Goal: Check status: Check status

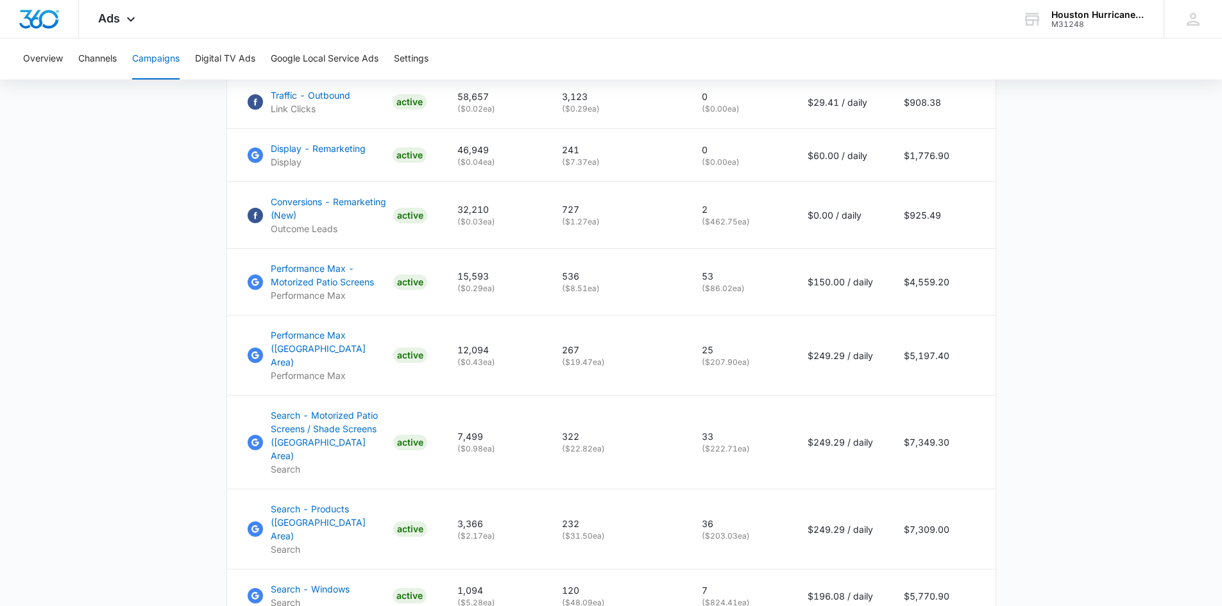
scroll to position [643, 0]
click at [226, 58] on button "Digital TV Ads" at bounding box center [225, 58] width 60 height 41
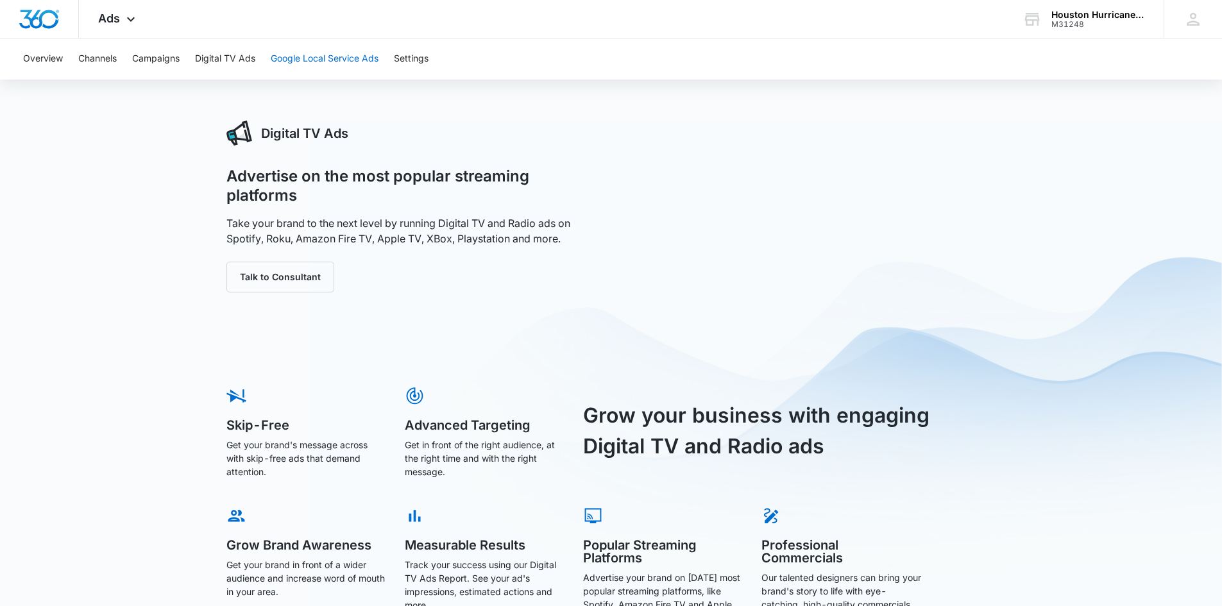
click at [299, 56] on button "Google Local Service Ads" at bounding box center [325, 58] width 108 height 41
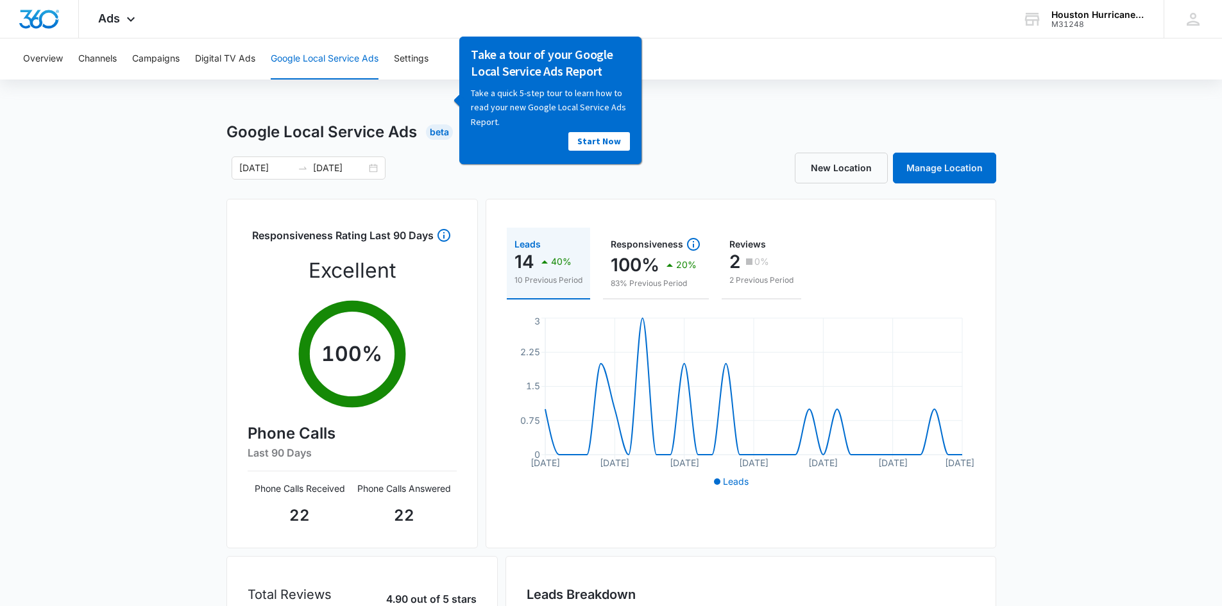
click at [155, 294] on div "Google Local Service Ads Beta [DATE] [DATE] New Location Manage Location Respon…" at bounding box center [611, 455] width 1222 height 668
click at [942, 174] on link "Manage Location" at bounding box center [944, 168] width 103 height 31
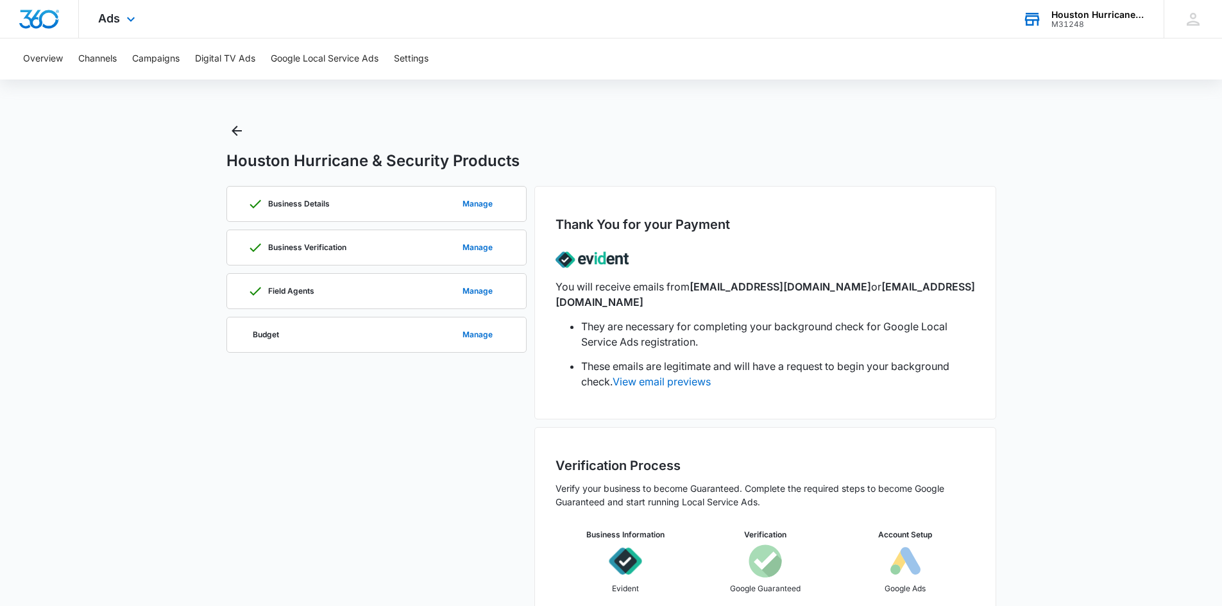
click at [1107, 22] on div "M31248" at bounding box center [1098, 24] width 94 height 9
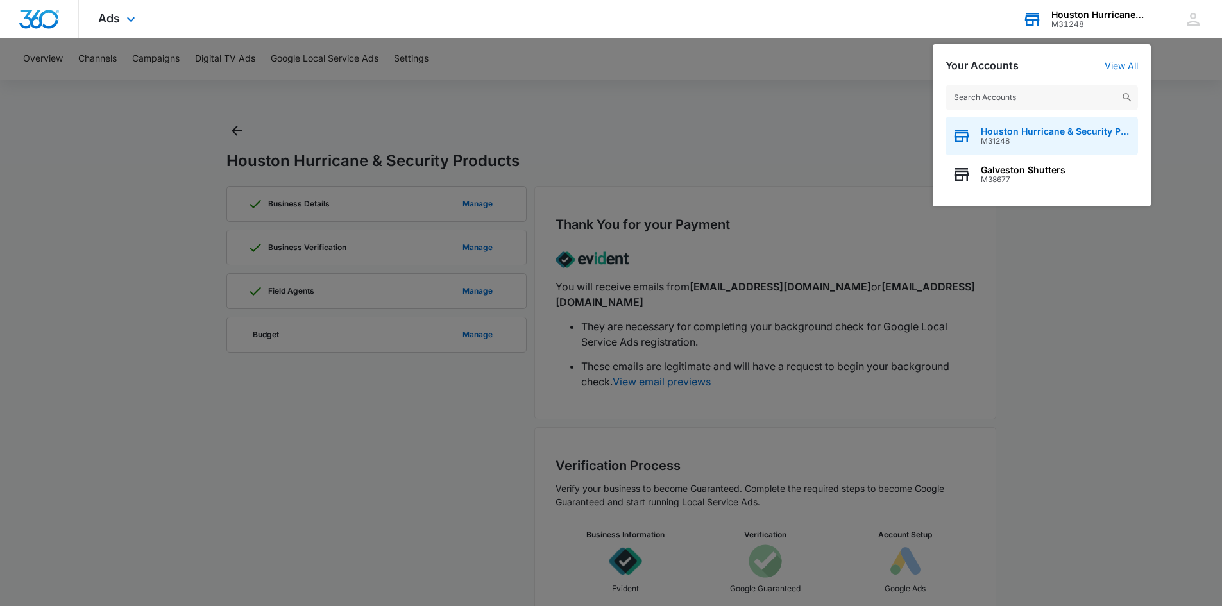
click at [1003, 137] on span "M31248" at bounding box center [1056, 141] width 151 height 9
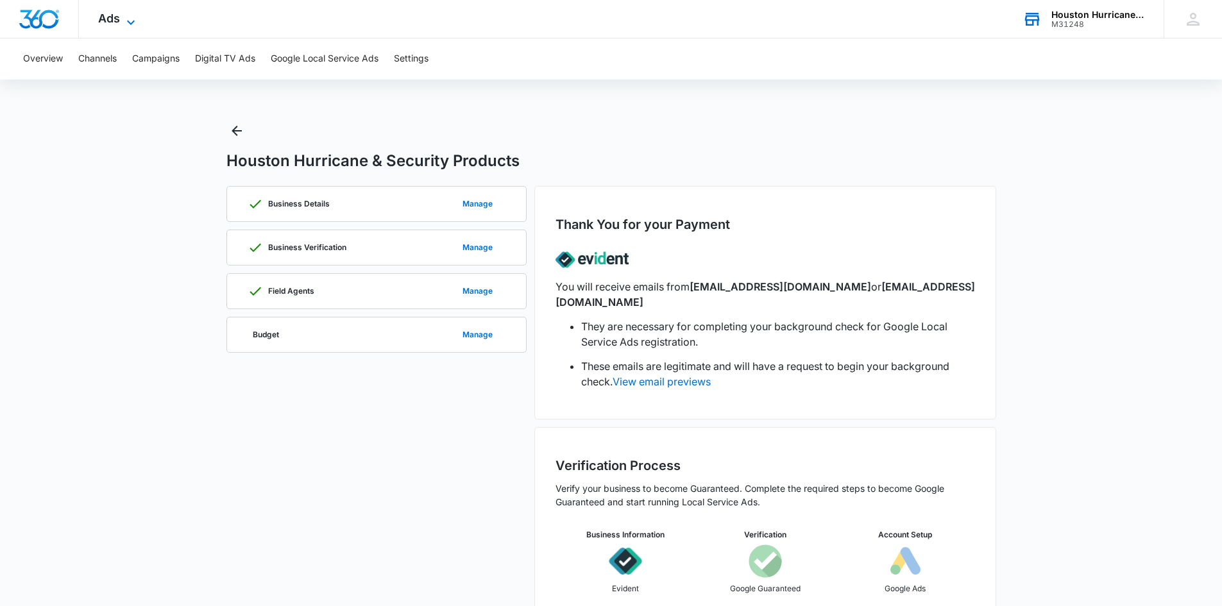
click at [115, 17] on span "Ads" at bounding box center [109, 18] width 22 height 13
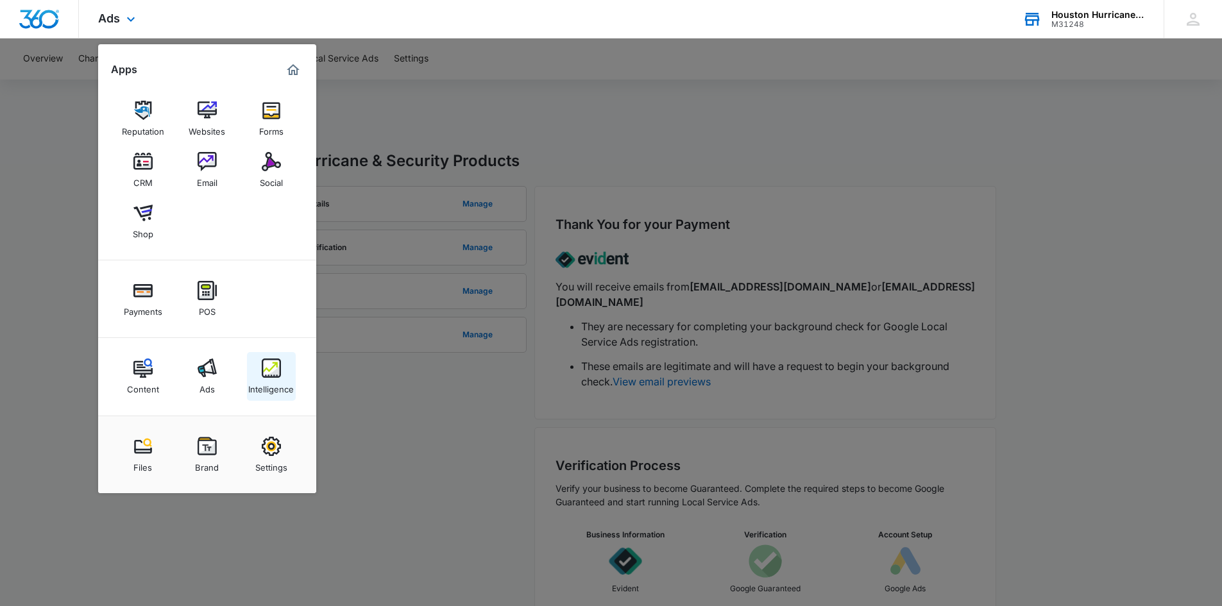
click at [262, 369] on img at bounding box center [271, 368] width 19 height 19
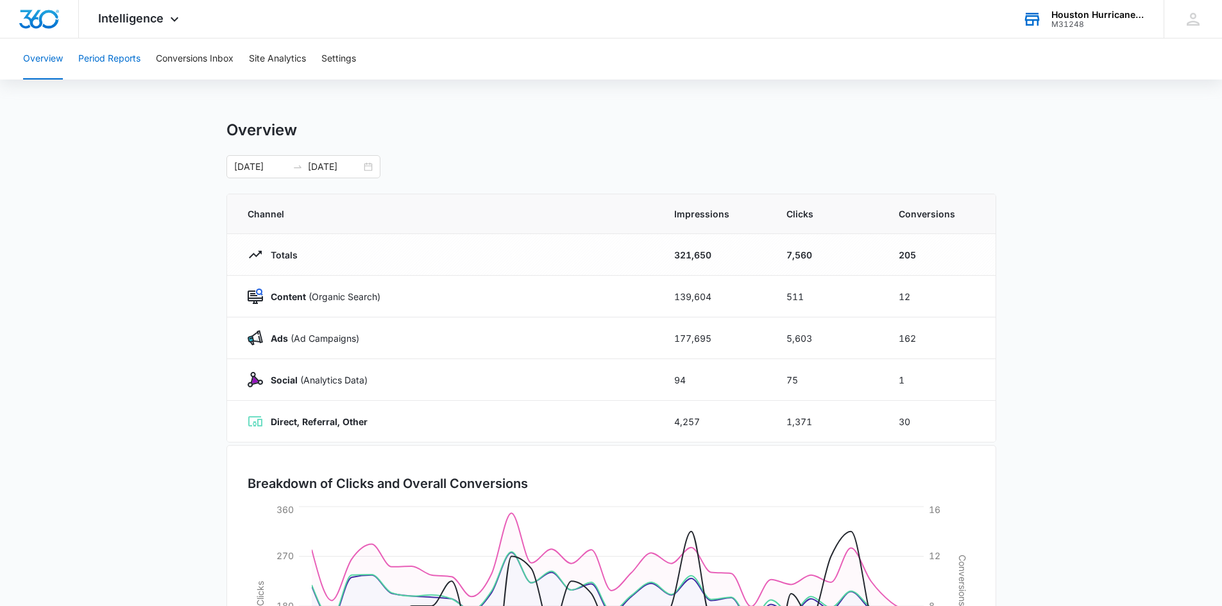
click at [108, 58] on button "Period Reports" at bounding box center [109, 58] width 62 height 41
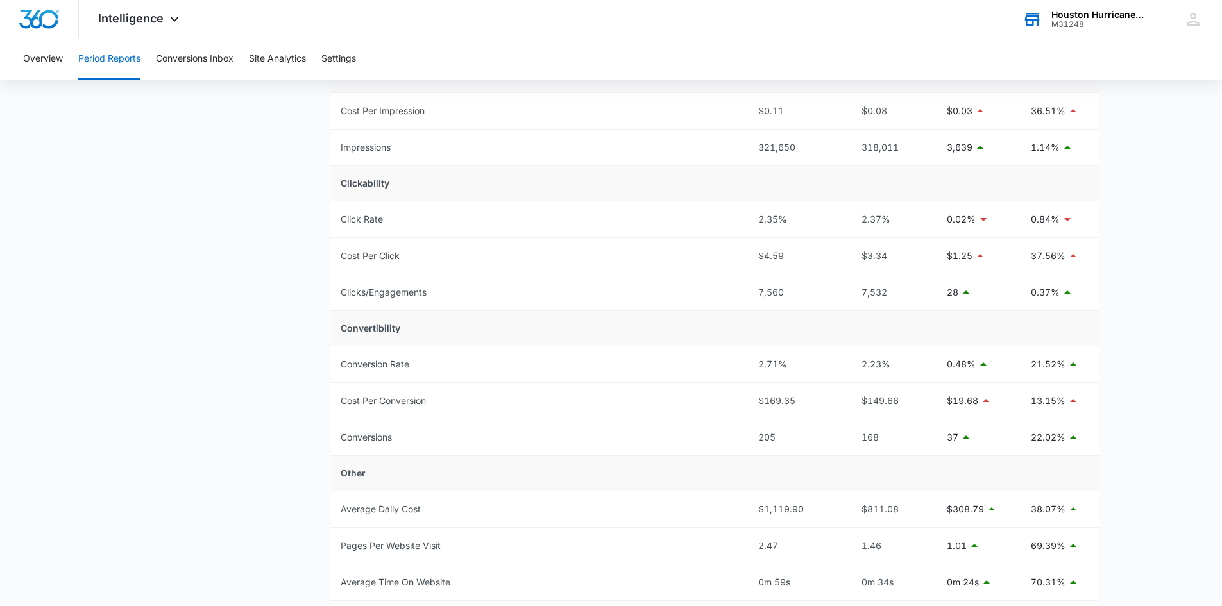
scroll to position [5, 0]
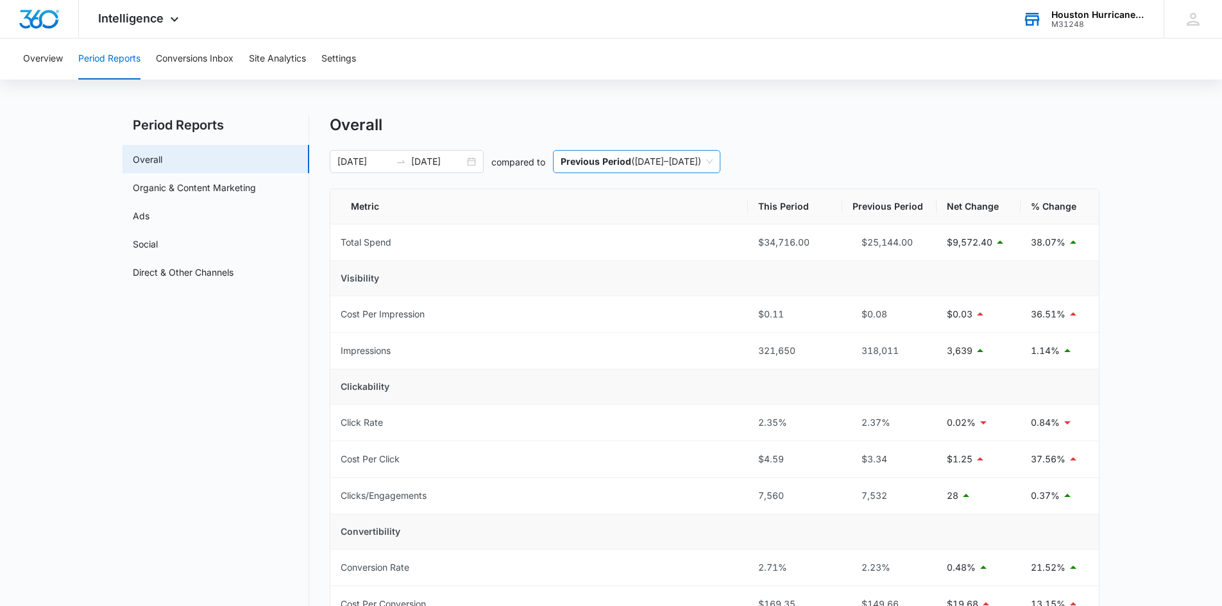
click at [713, 166] on span "Previous Period ( [DATE] – [DATE] )" at bounding box center [637, 162] width 152 height 22
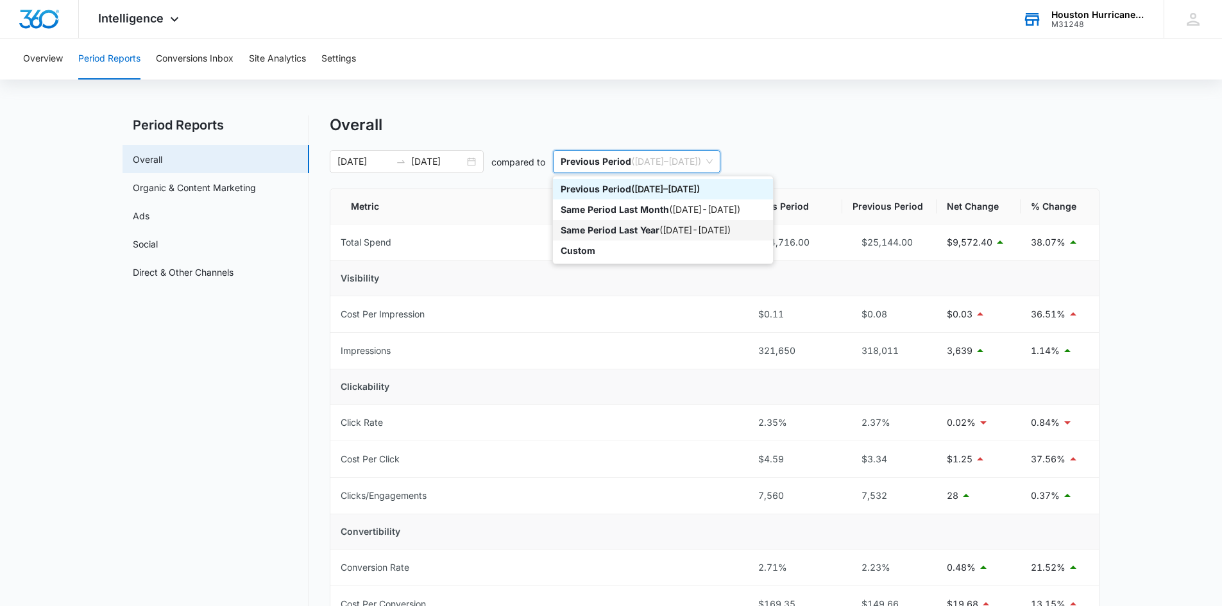
click at [650, 228] on p "Same Period Last Year" at bounding box center [610, 230] width 99 height 11
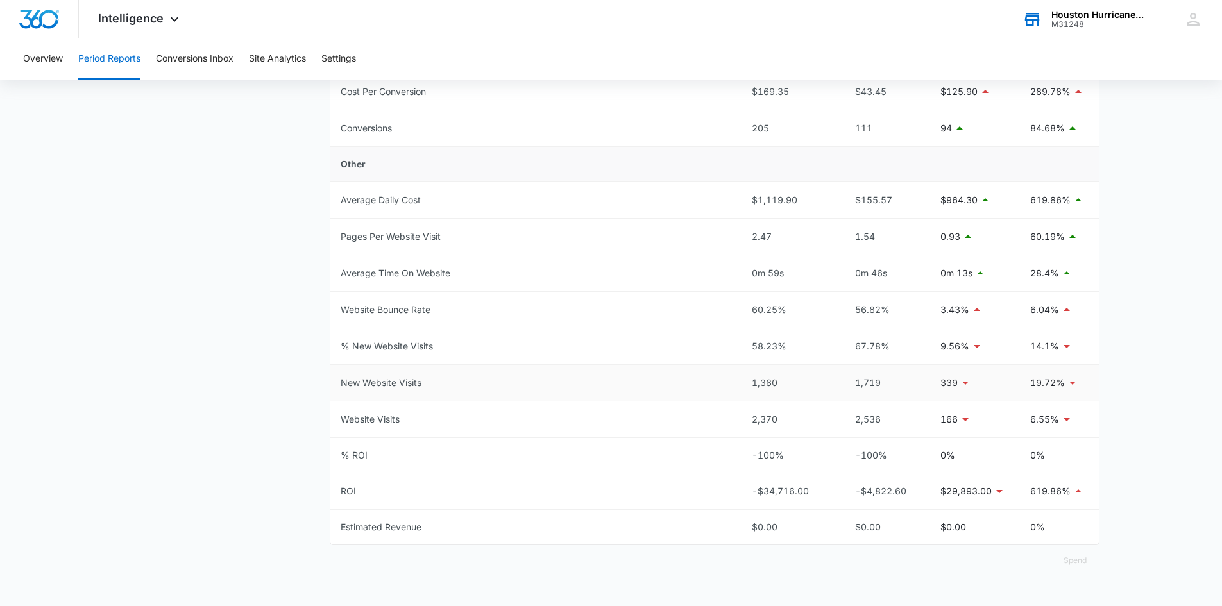
scroll to position [518, 0]
click at [1081, 18] on div "Houston Hurricane & Security Products" at bounding box center [1098, 15] width 94 height 10
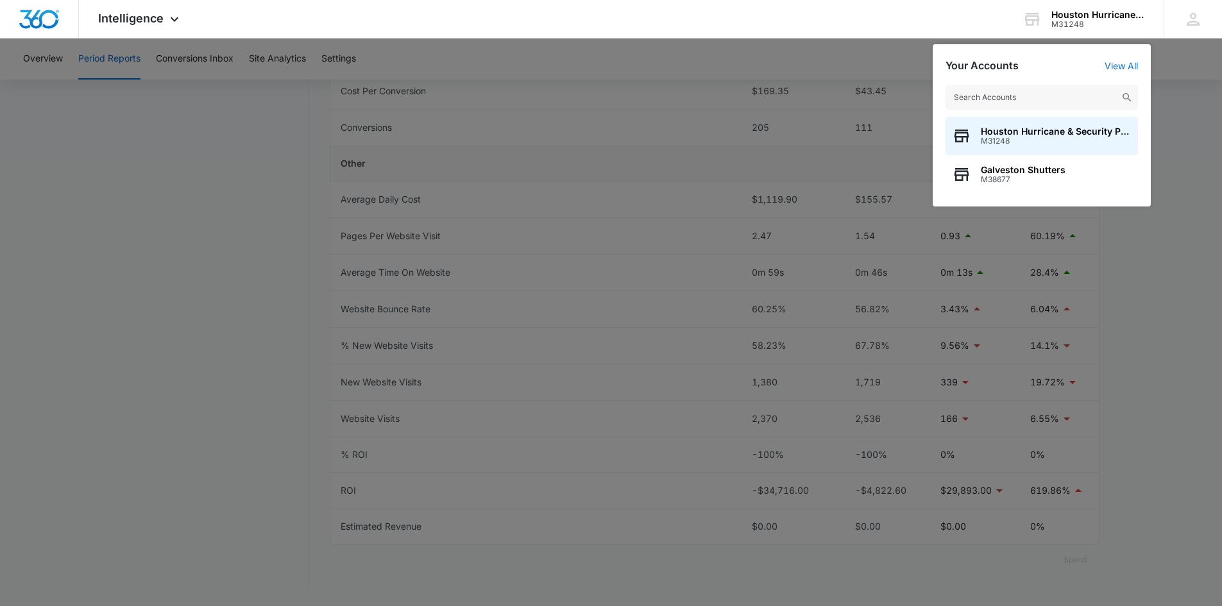
click at [1178, 271] on div at bounding box center [611, 303] width 1222 height 606
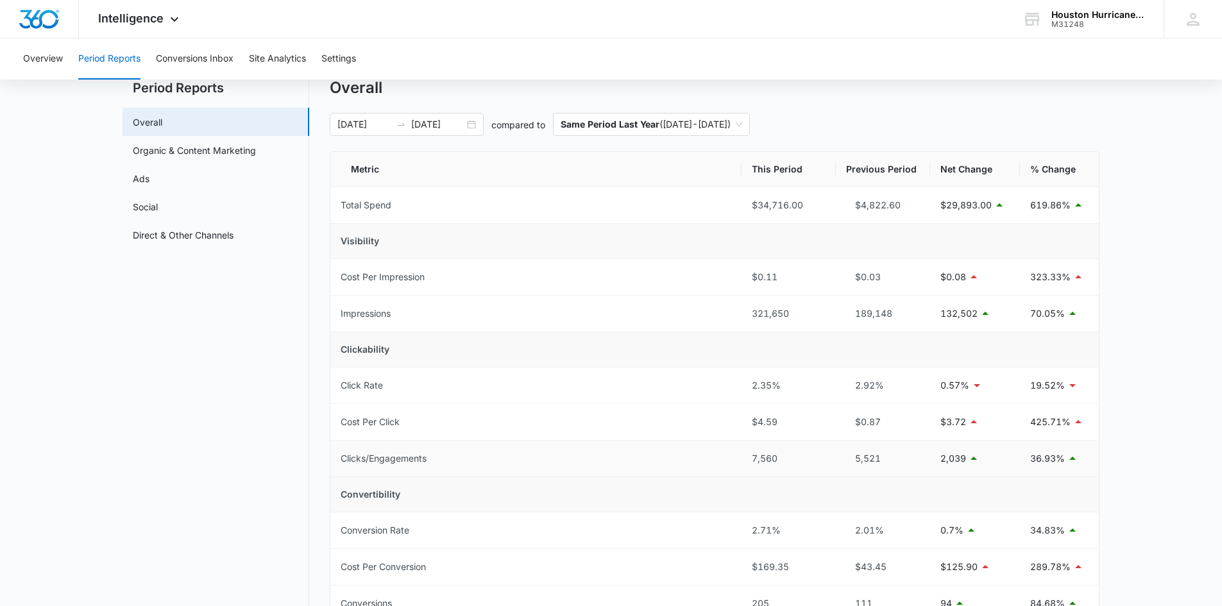
scroll to position [5, 0]
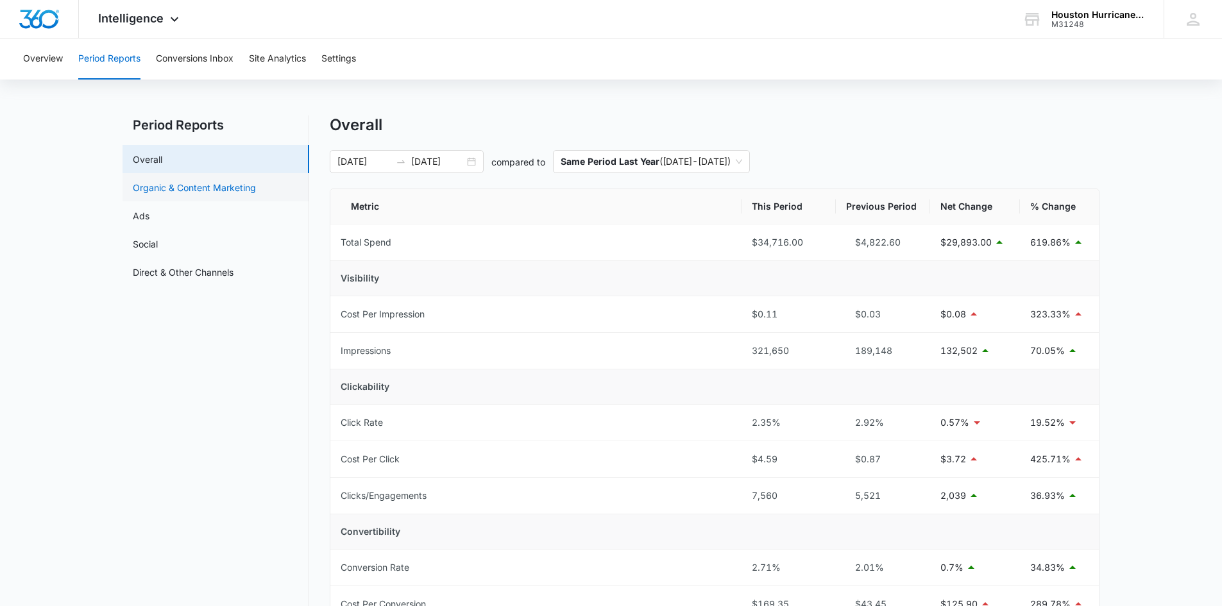
click at [214, 190] on link "Organic & Content Marketing" at bounding box center [194, 187] width 123 height 13
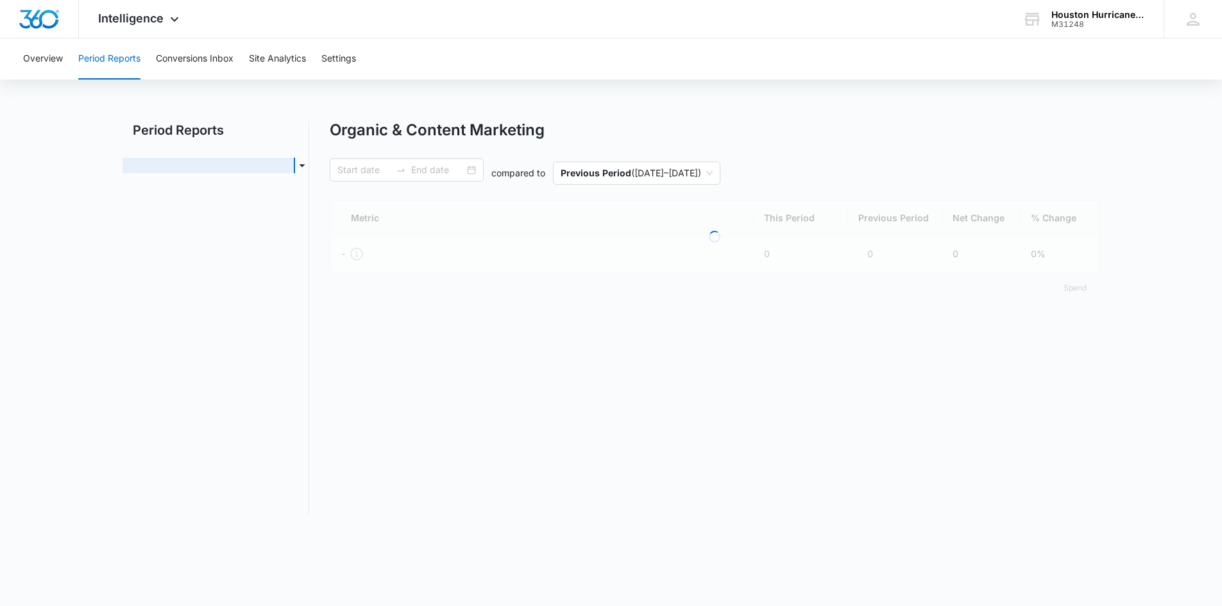
type input "[DATE]"
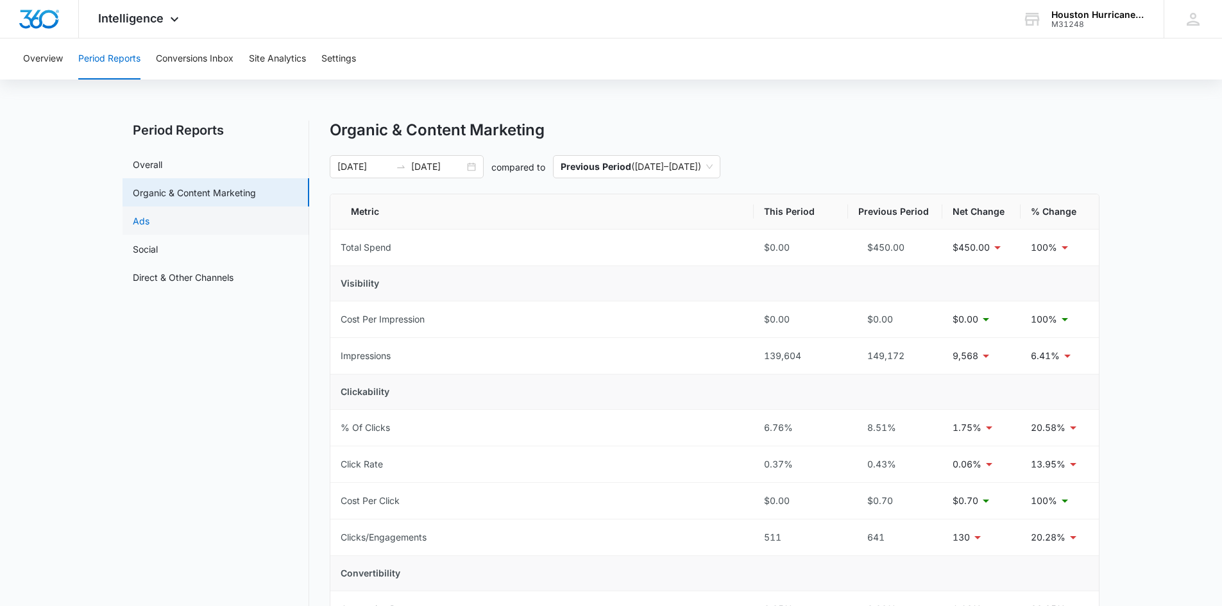
click at [139, 221] on link "Ads" at bounding box center [141, 220] width 17 height 13
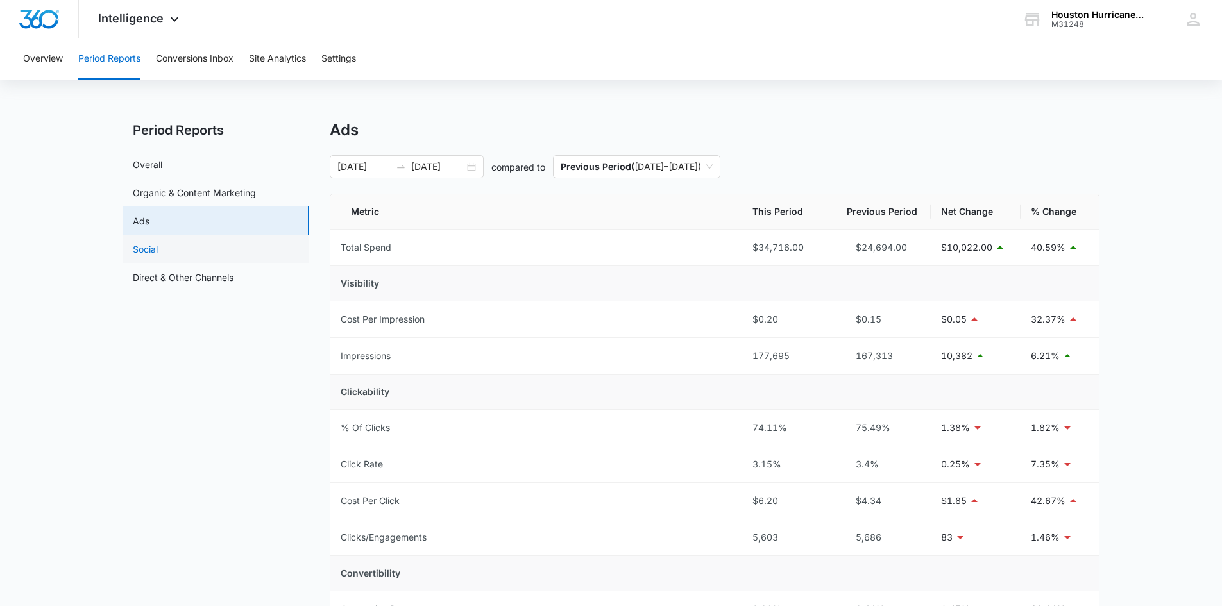
click at [158, 253] on link "Social" at bounding box center [145, 248] width 25 height 13
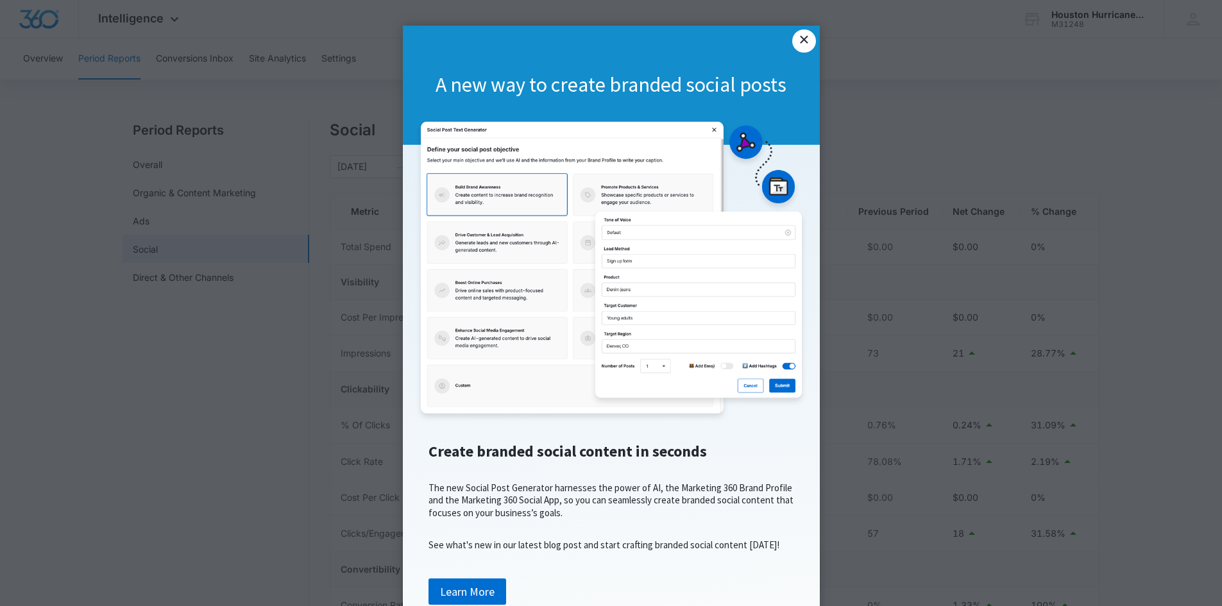
click at [803, 48] on link "×" at bounding box center [803, 41] width 23 height 23
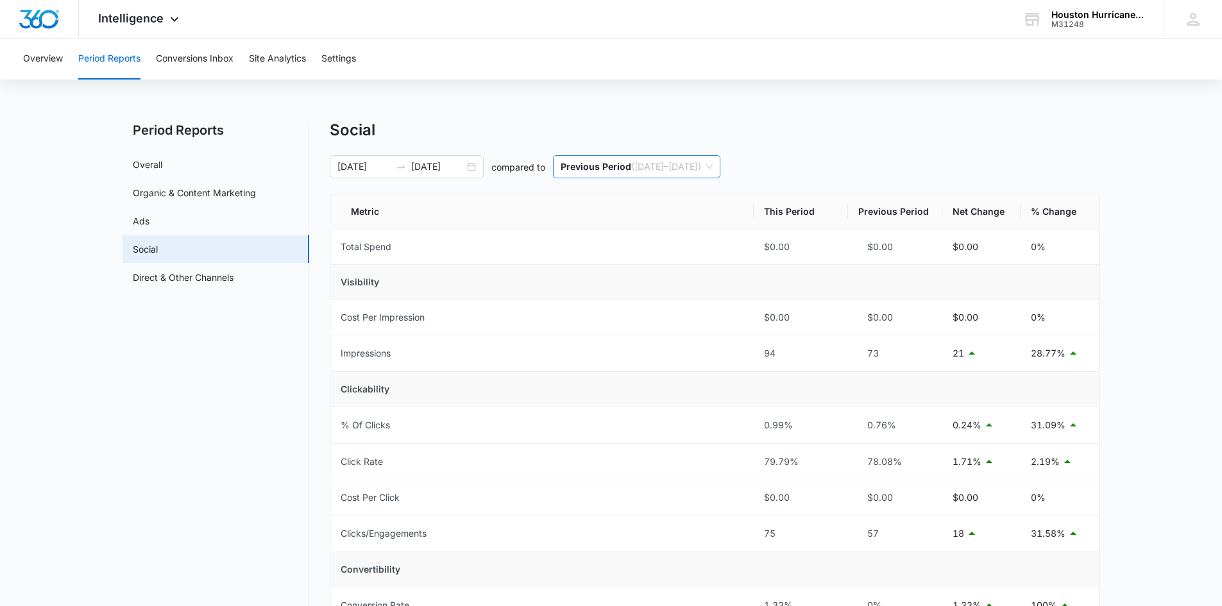
click at [713, 165] on span "Previous Period ( [DATE] – [DATE] )" at bounding box center [637, 167] width 152 height 22
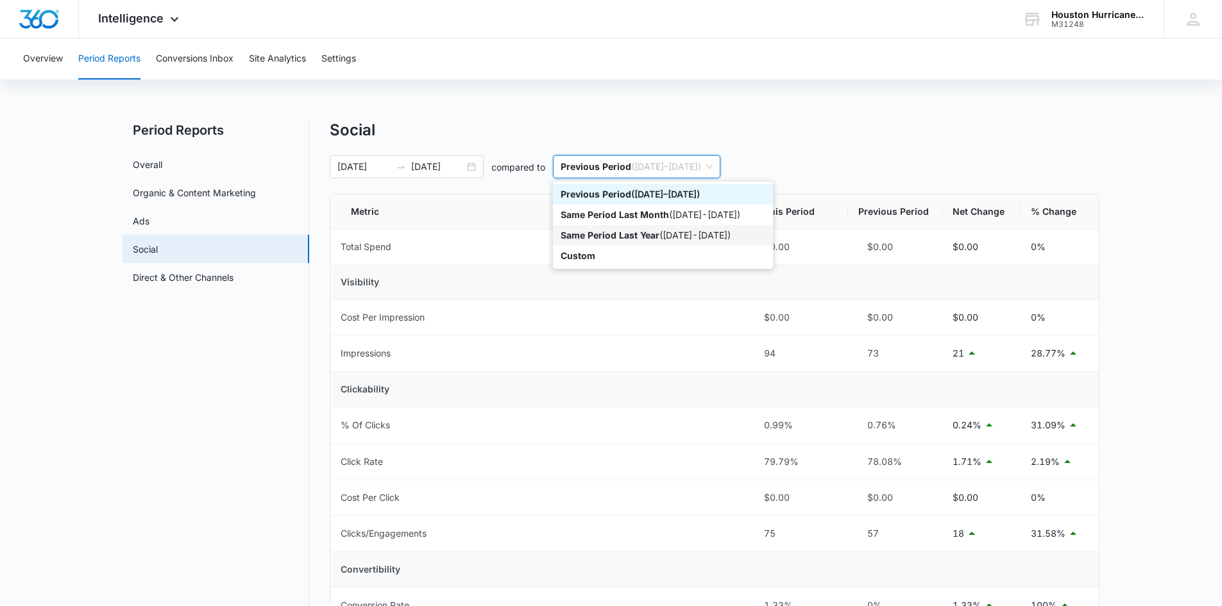
click at [640, 234] on p "Same Period Last Year" at bounding box center [610, 235] width 99 height 11
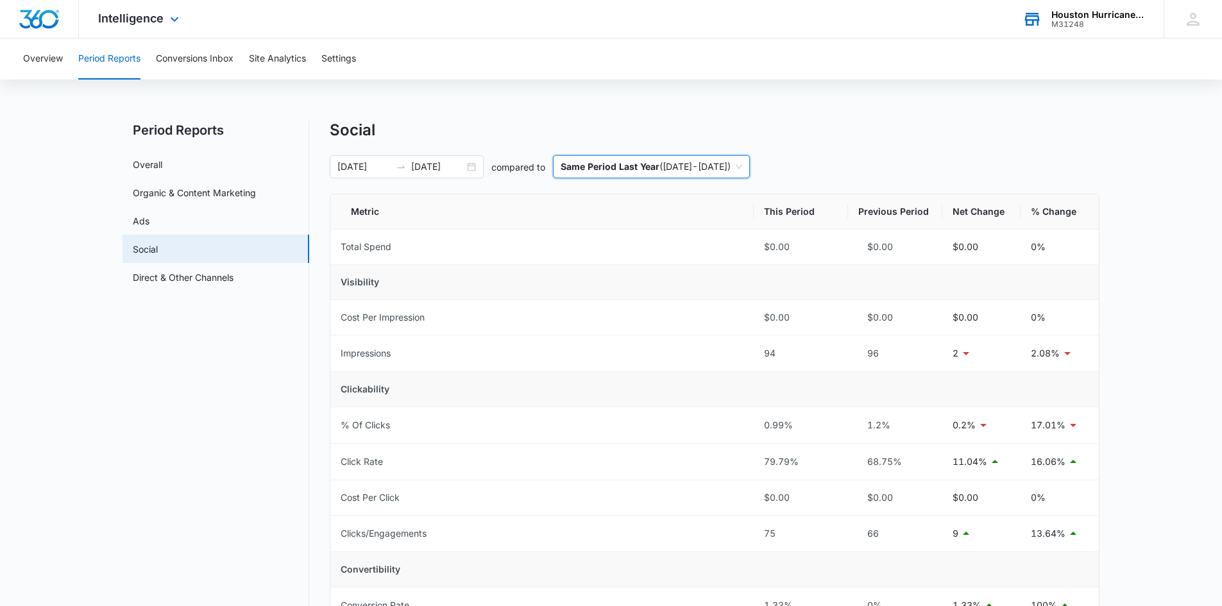
click at [1076, 18] on div "Houston Hurricane & Security Products" at bounding box center [1098, 15] width 94 height 10
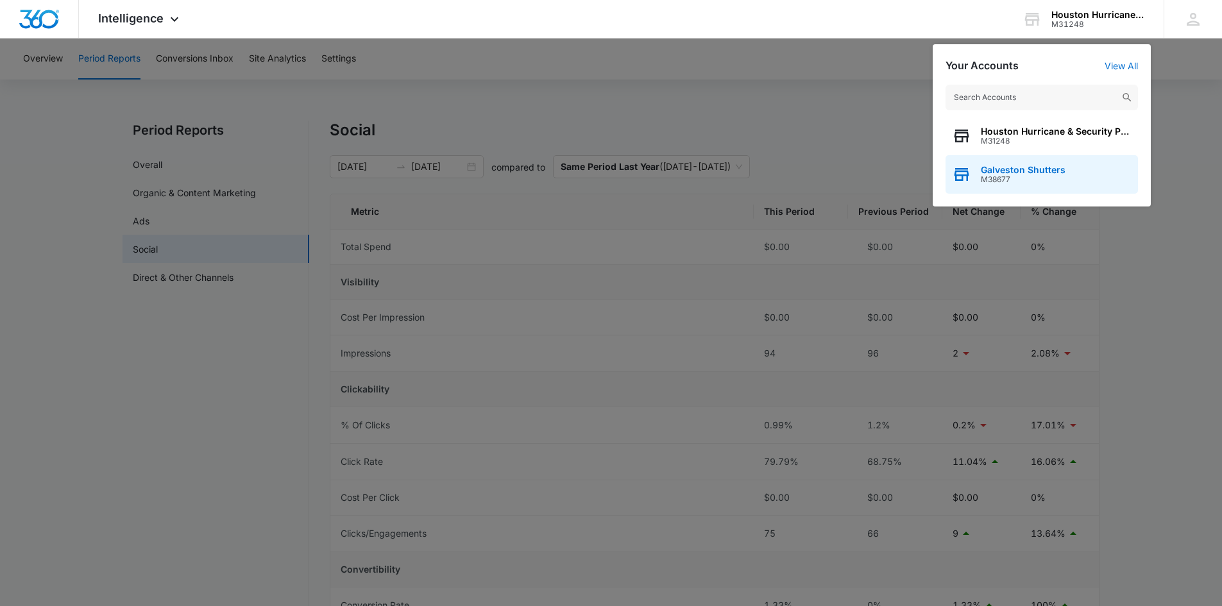
click at [1023, 175] on span "M38677" at bounding box center [1023, 179] width 85 height 9
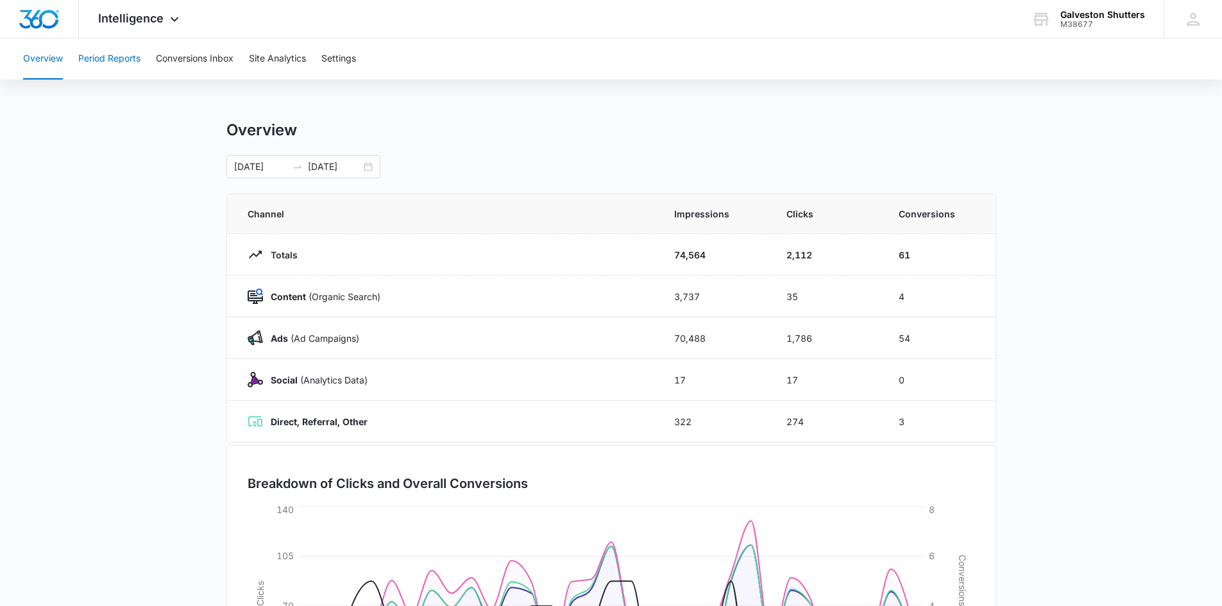
click at [115, 50] on button "Period Reports" at bounding box center [109, 58] width 62 height 41
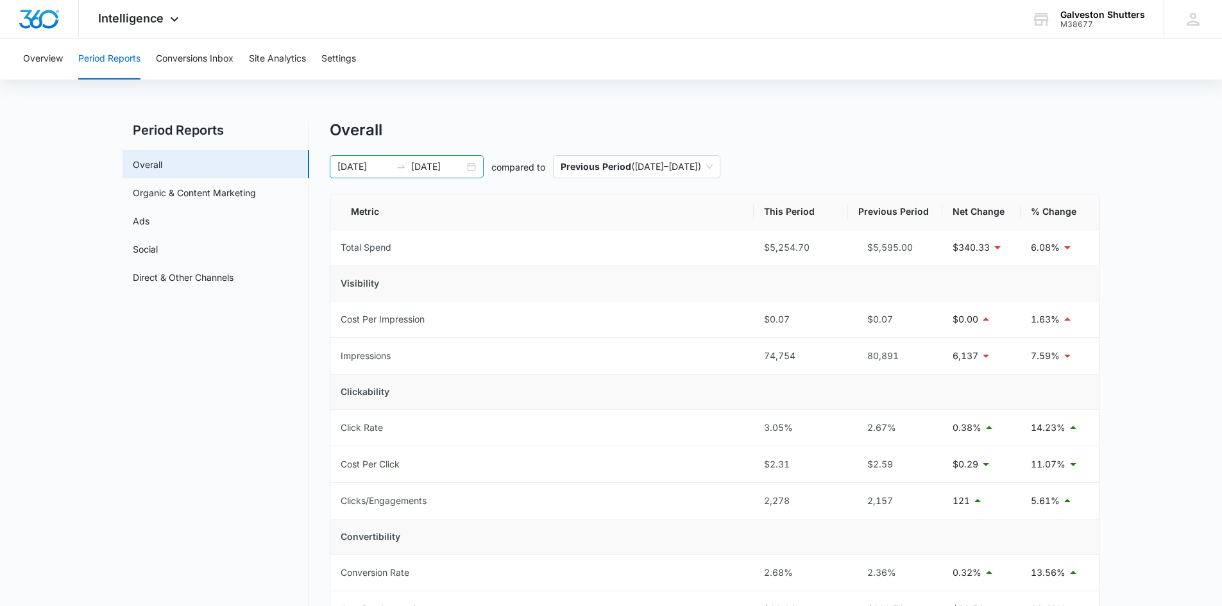
click at [471, 169] on div "[DATE] [DATE]" at bounding box center [407, 166] width 154 height 23
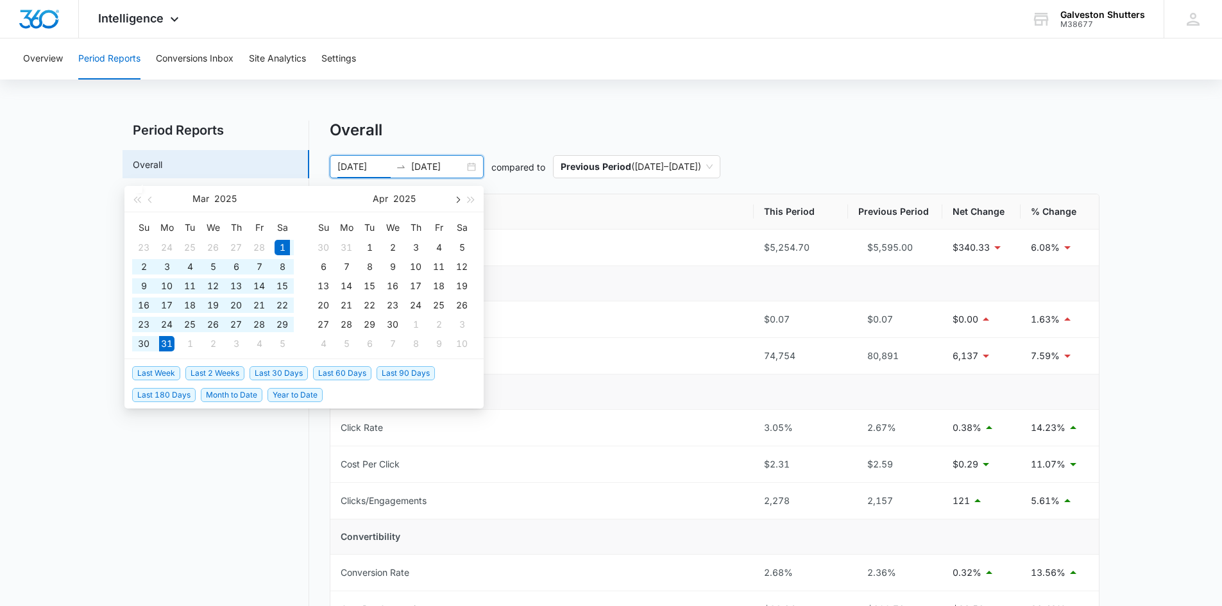
click at [455, 200] on span "button" at bounding box center [457, 199] width 6 height 6
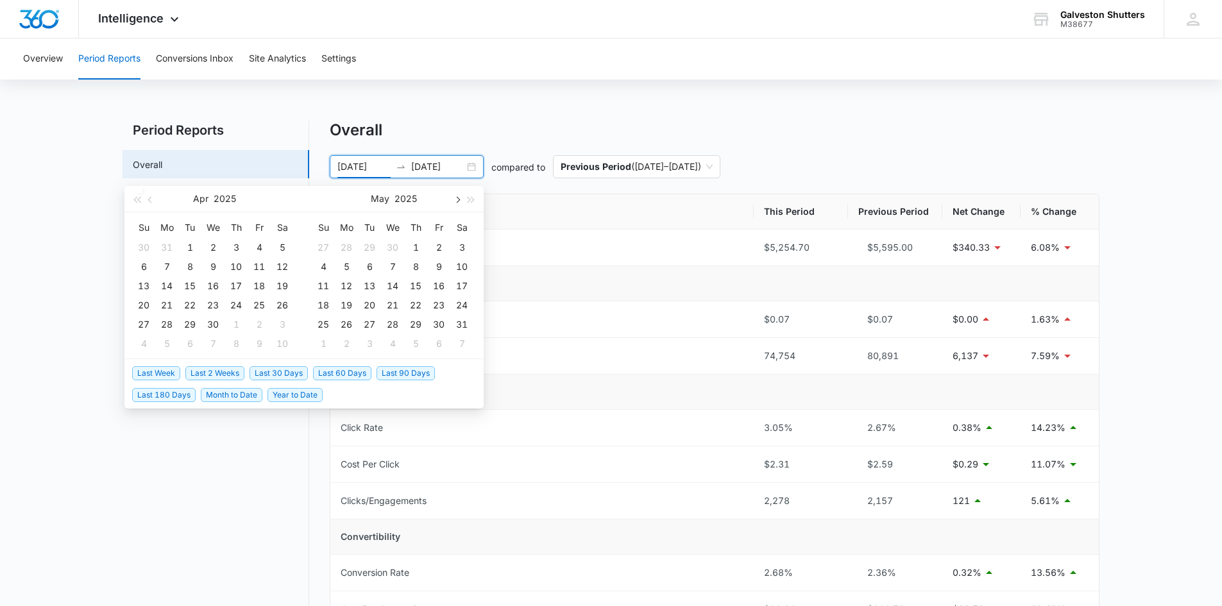
click at [455, 200] on span "button" at bounding box center [457, 199] width 6 height 6
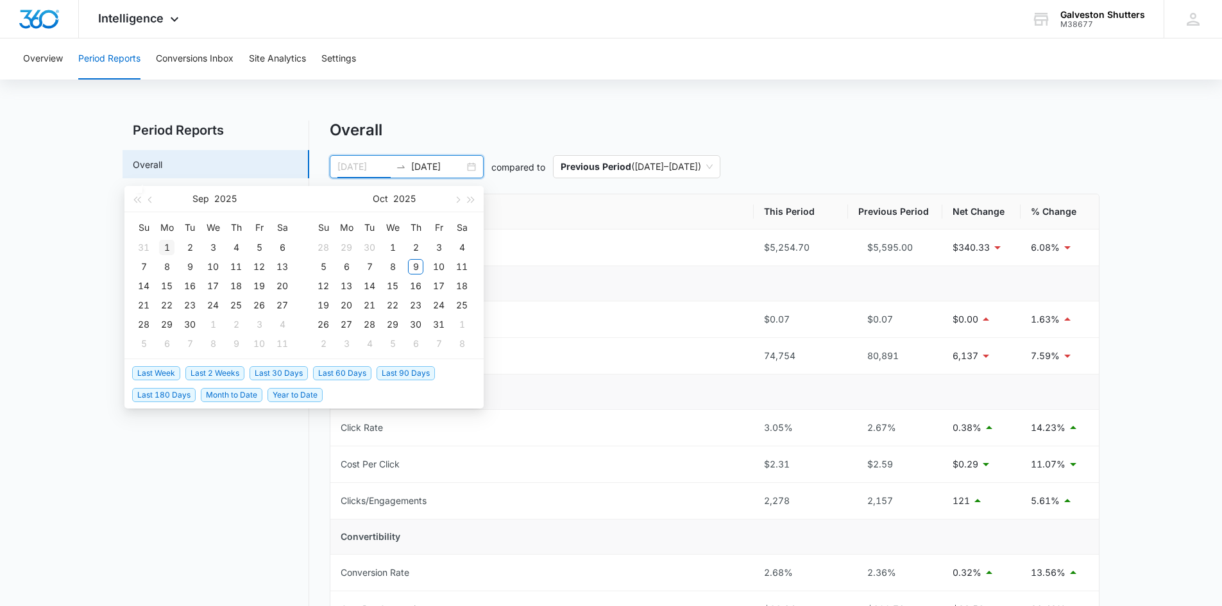
type input "[DATE]"
click at [166, 247] on div "1" at bounding box center [166, 247] width 15 height 15
click at [461, 201] on button "button" at bounding box center [457, 199] width 14 height 26
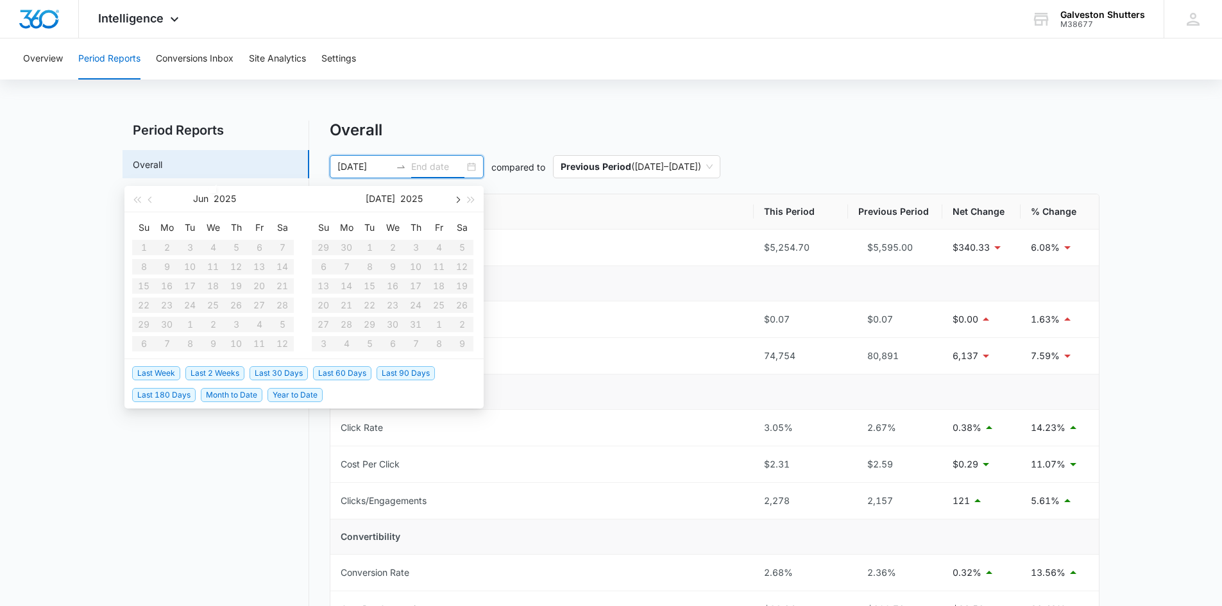
click at [461, 201] on button "button" at bounding box center [457, 199] width 14 height 26
click at [153, 203] on button "button" at bounding box center [151, 199] width 14 height 26
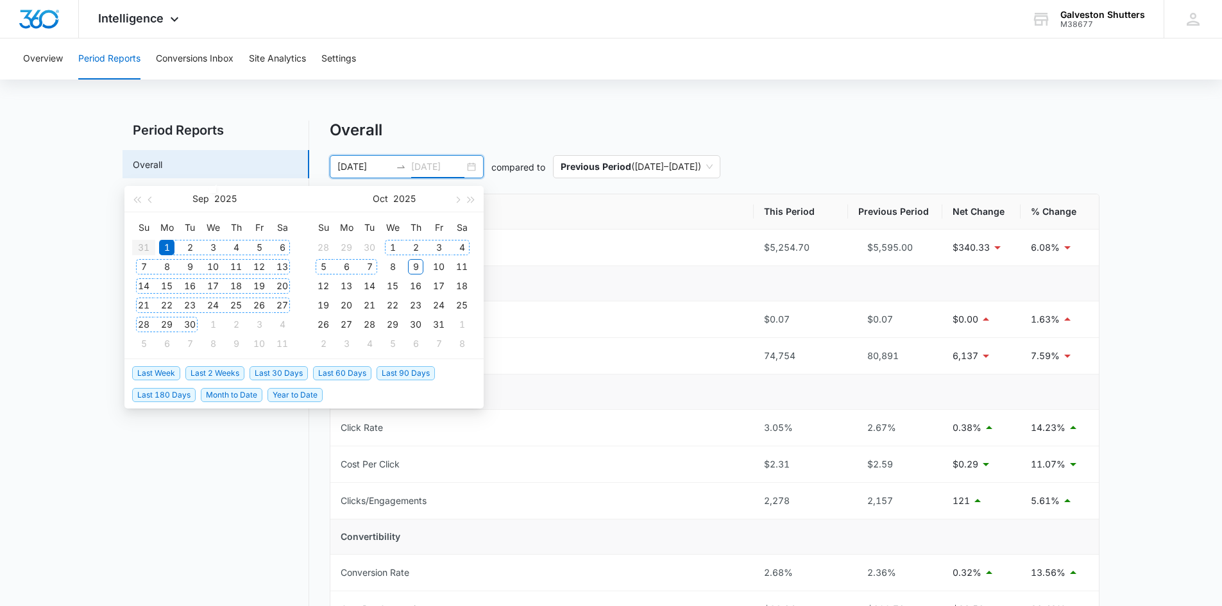
type input "[DATE]"
click at [196, 325] on div "30" at bounding box center [189, 324] width 15 height 15
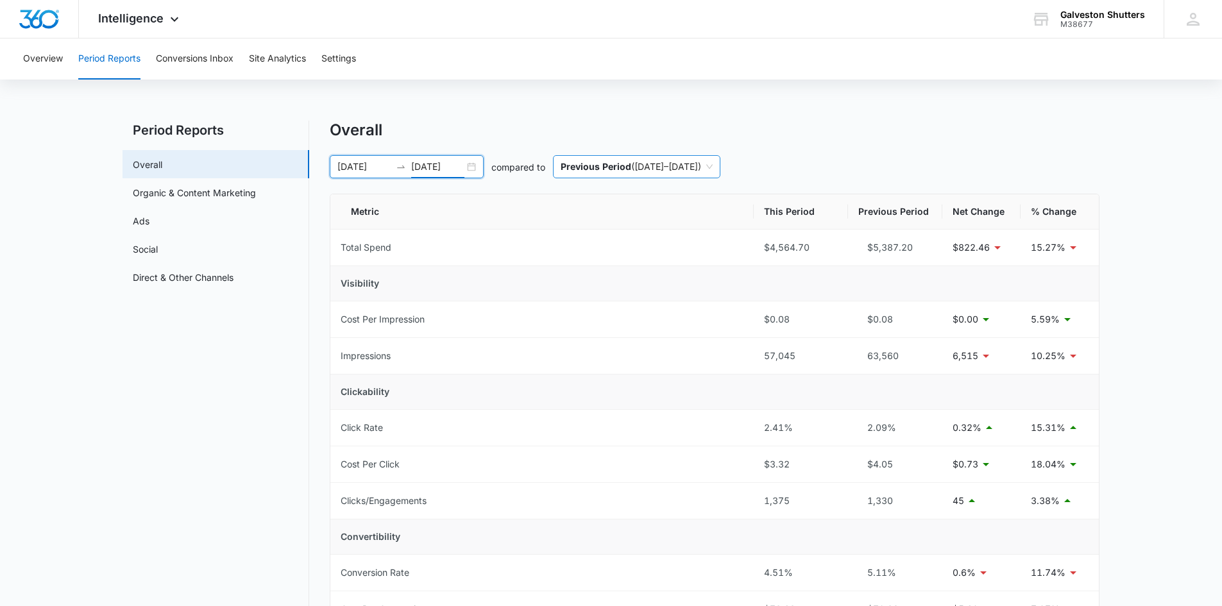
click at [713, 171] on span "Previous Period ( [DATE] – [DATE] )" at bounding box center [637, 167] width 152 height 22
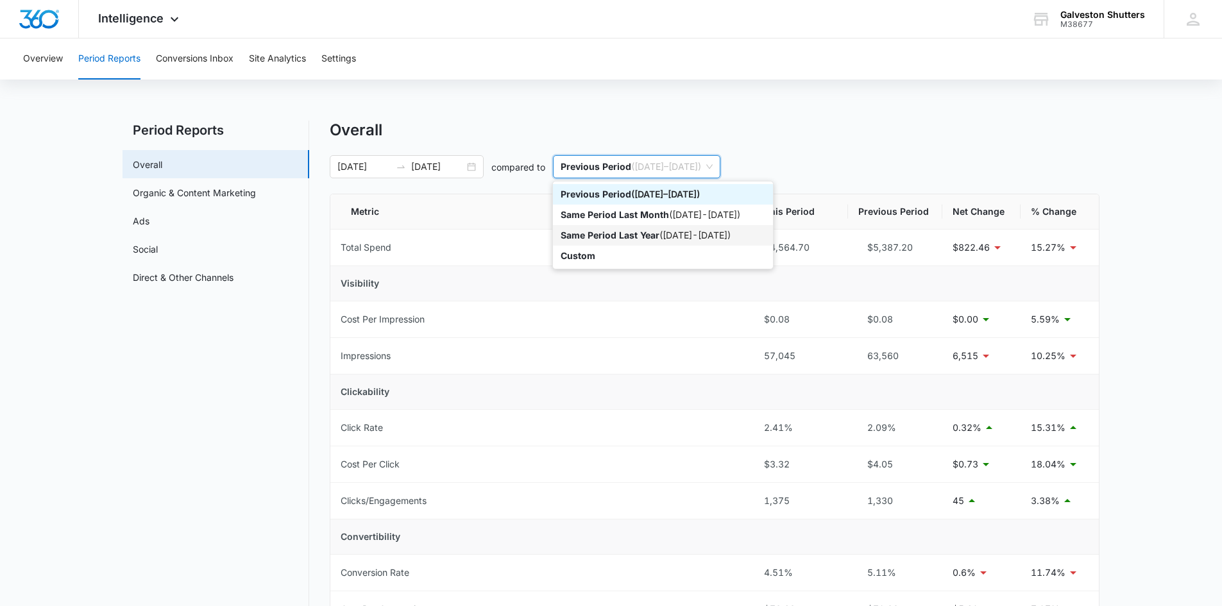
click at [651, 228] on div "Same Period Last Year ( [DATE] - [DATE] )" at bounding box center [663, 235] width 220 height 21
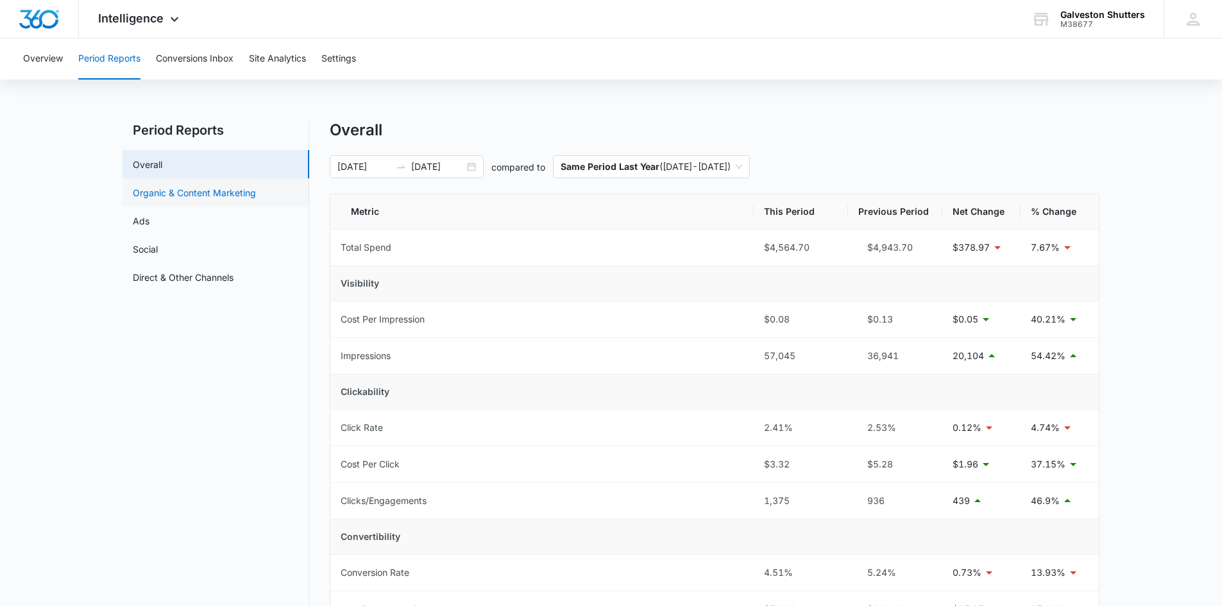
click at [246, 199] on link "Organic & Content Marketing" at bounding box center [194, 192] width 123 height 13
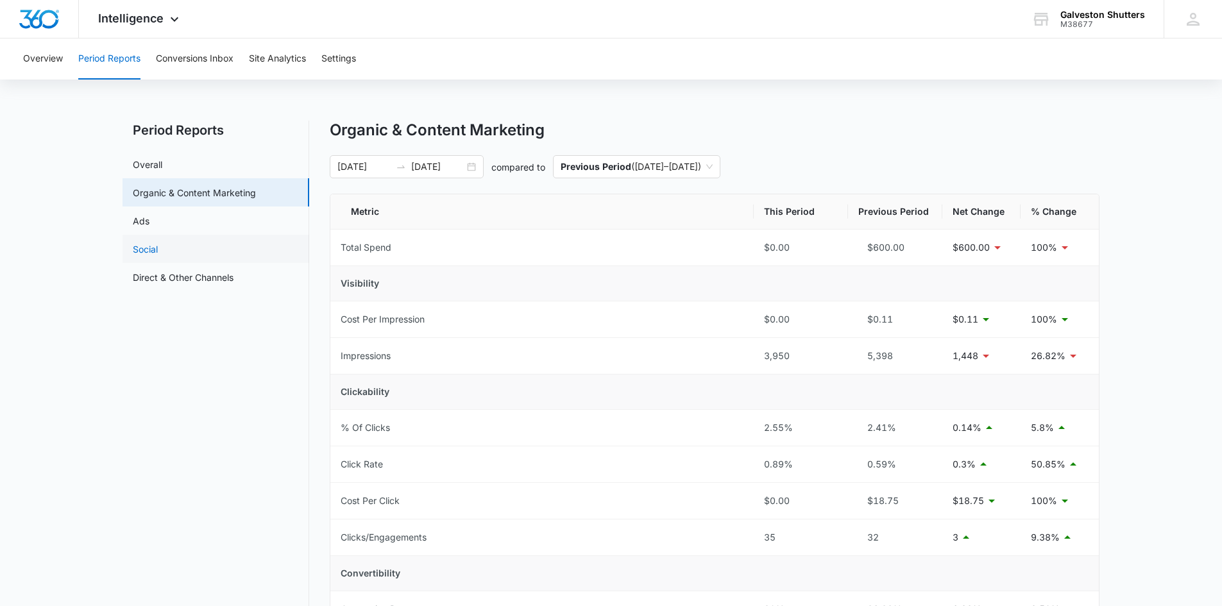
click at [158, 252] on link "Social" at bounding box center [145, 248] width 25 height 13
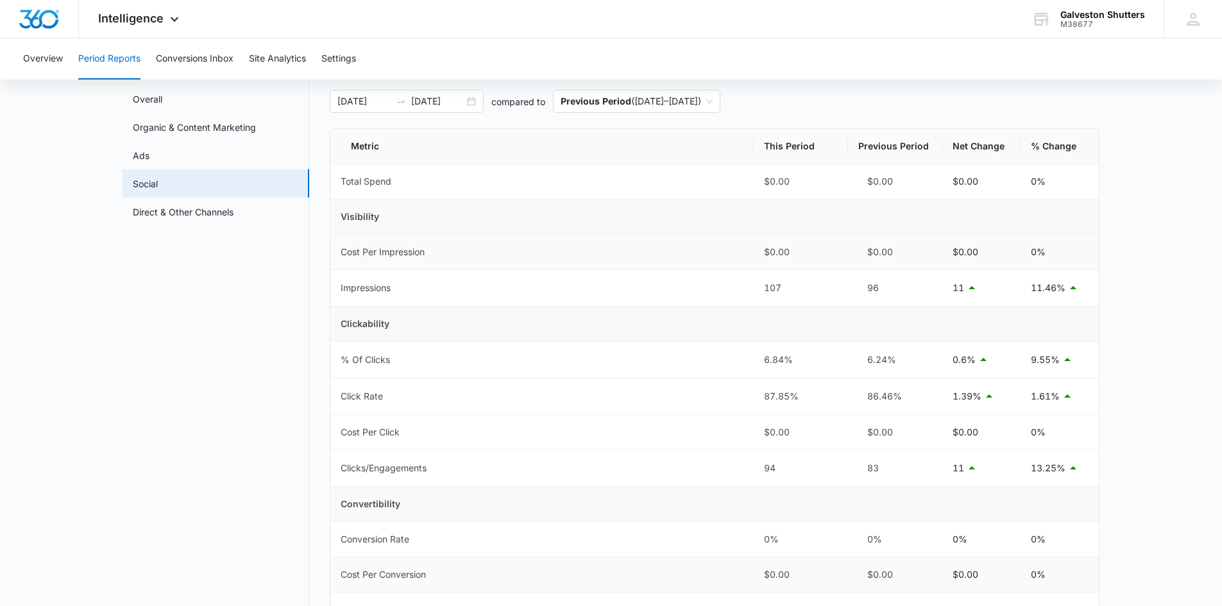
scroll to position [64, 0]
click at [1103, 23] on div "M38677" at bounding box center [1102, 24] width 85 height 9
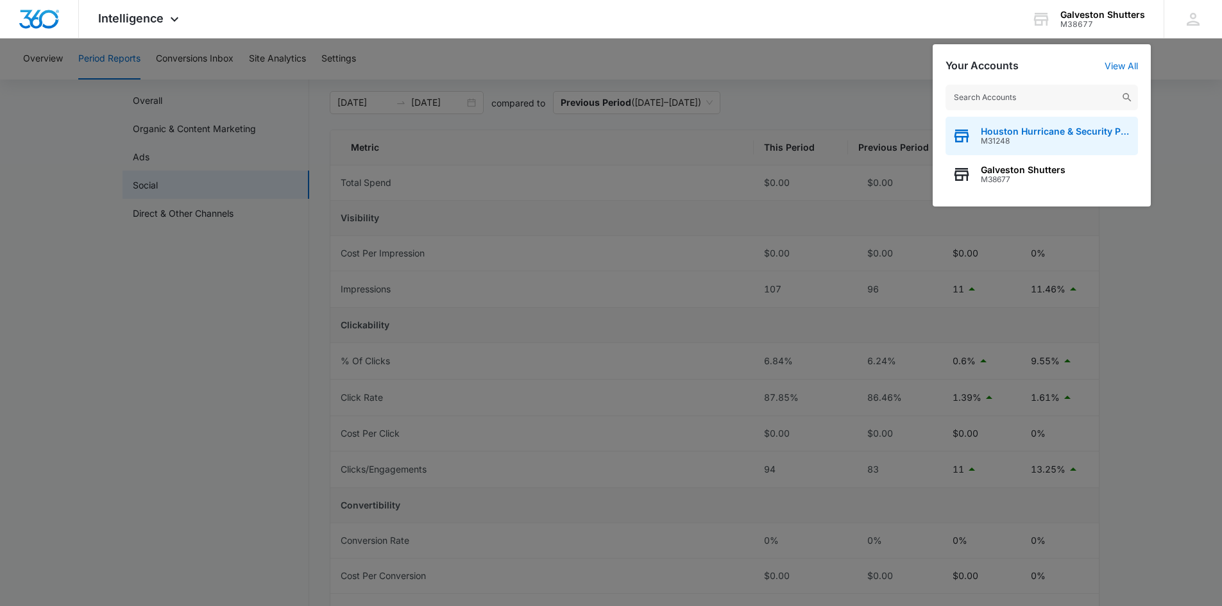
click at [1029, 124] on div "Houston Hurricane & Security Products M31248" at bounding box center [1042, 136] width 192 height 38
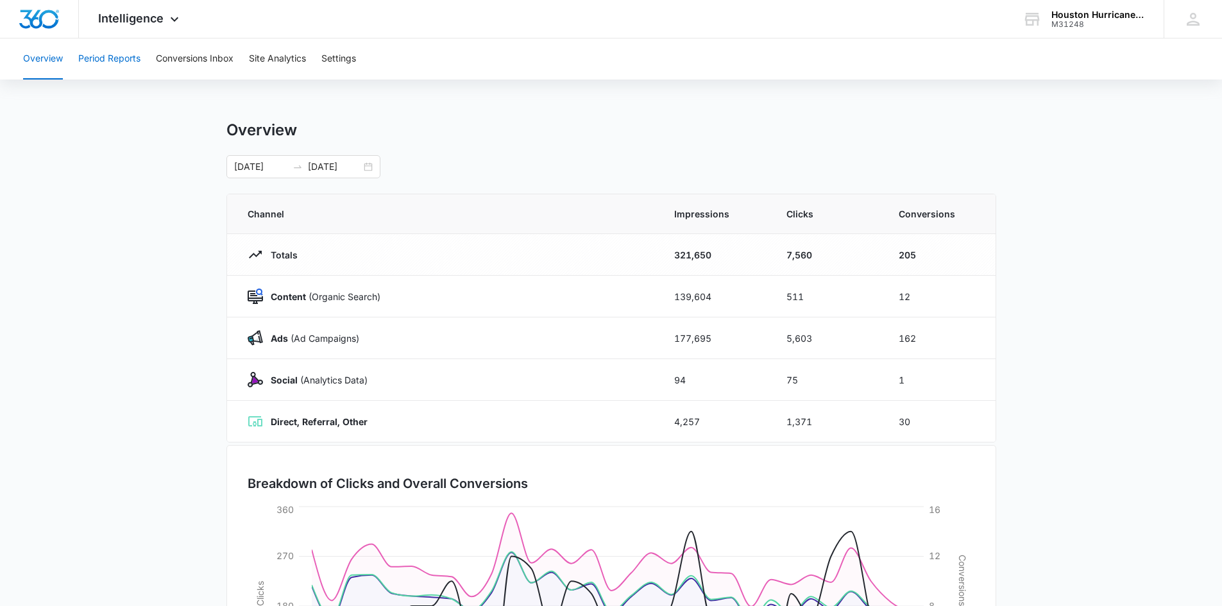
click at [119, 63] on button "Period Reports" at bounding box center [109, 58] width 62 height 41
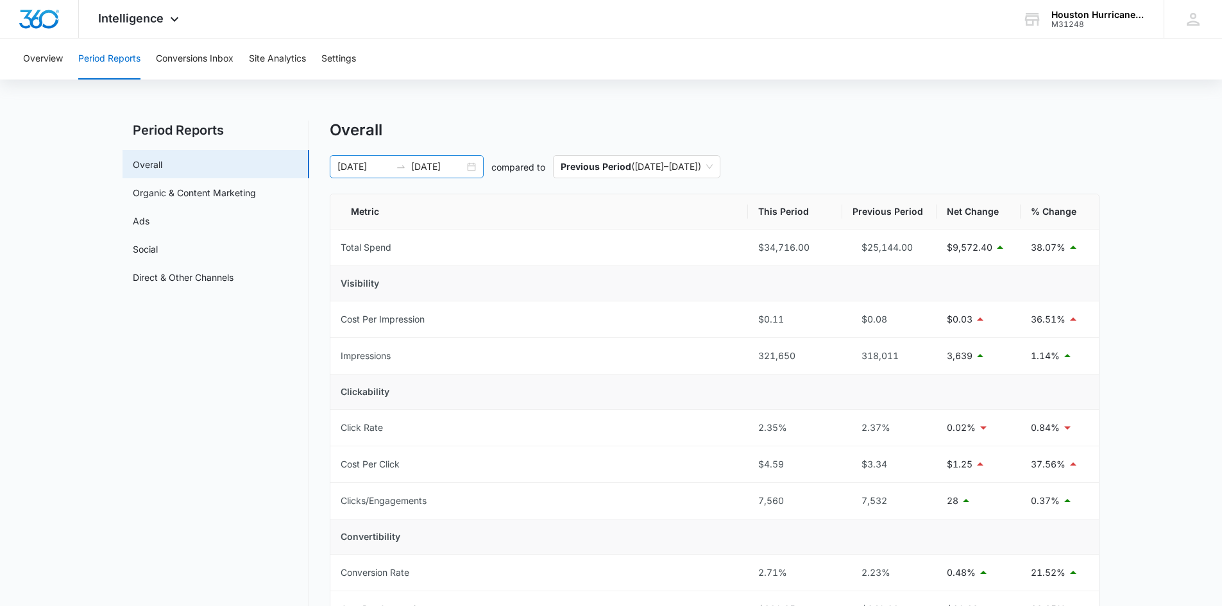
click at [470, 165] on div "[DATE] [DATE]" at bounding box center [407, 166] width 154 height 23
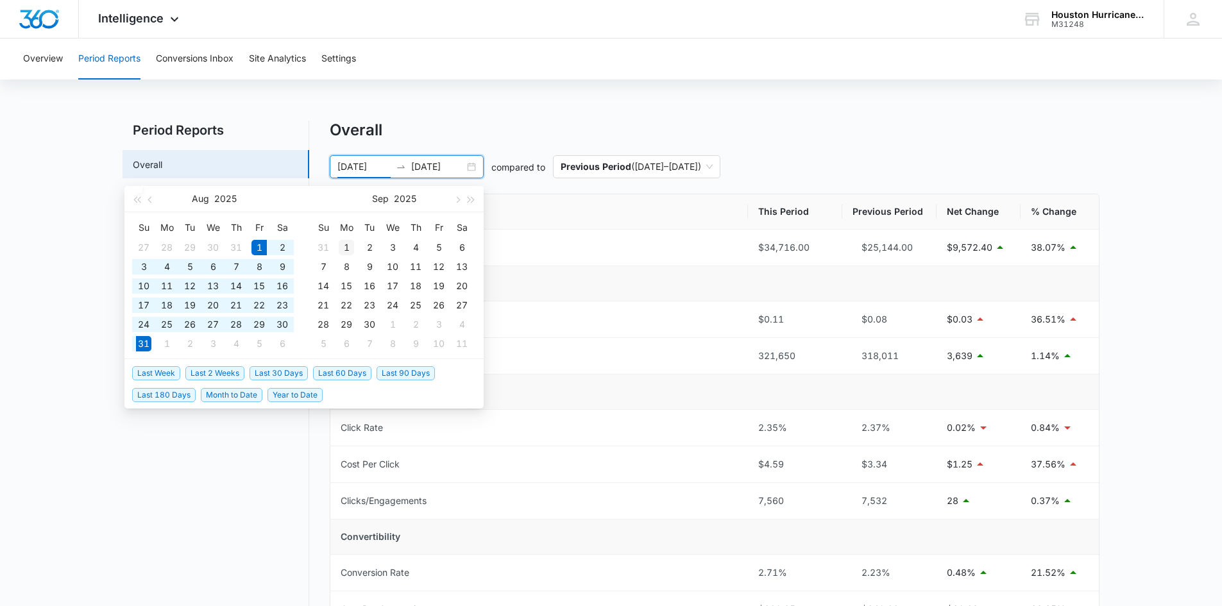
type input "[DATE]"
click at [348, 246] on div "1" at bounding box center [346, 247] width 15 height 15
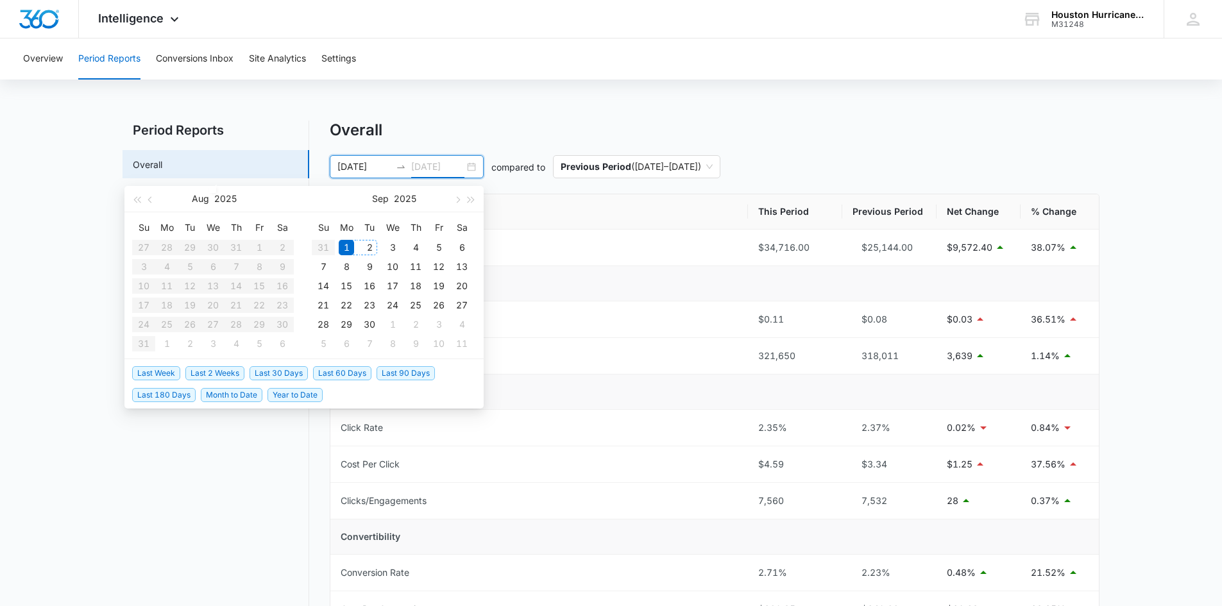
type input "[DATE]"
click at [371, 327] on div "30" at bounding box center [369, 324] width 15 height 15
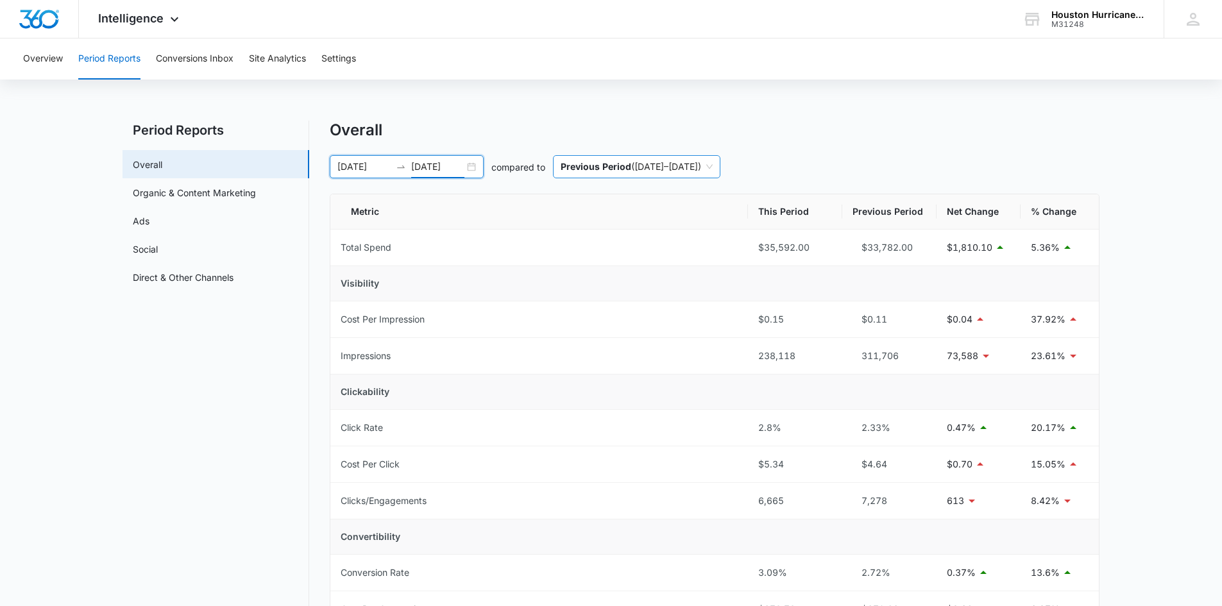
click at [720, 166] on div "Previous Period ( [DATE] – [DATE] )" at bounding box center [636, 166] width 167 height 23
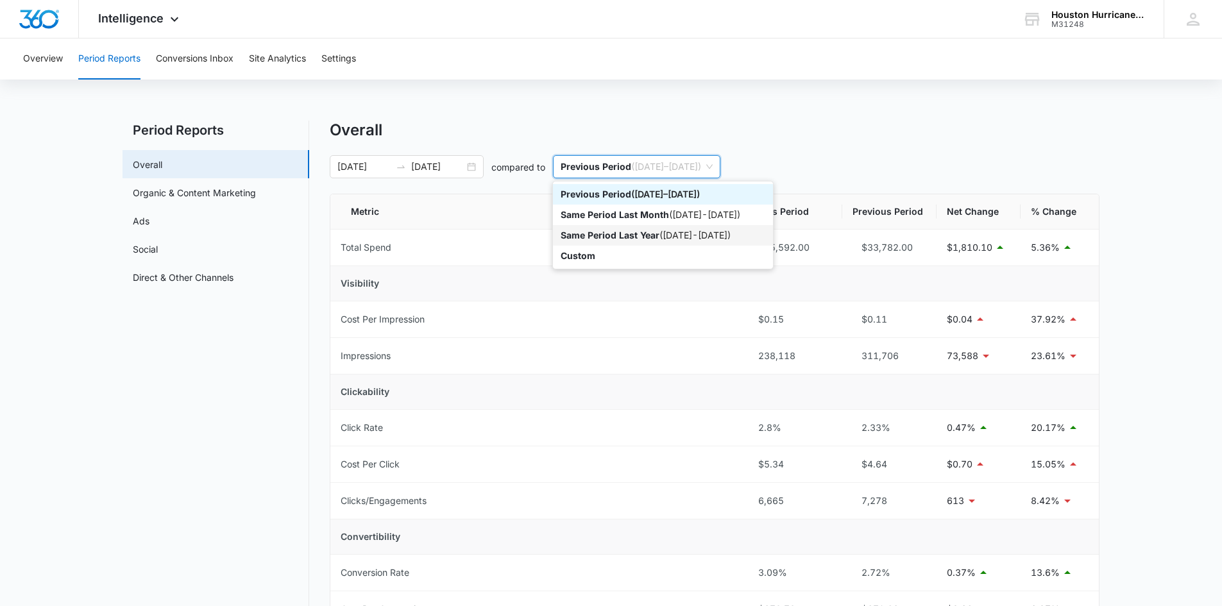
click at [599, 232] on p "Same Period Last Year" at bounding box center [610, 235] width 99 height 11
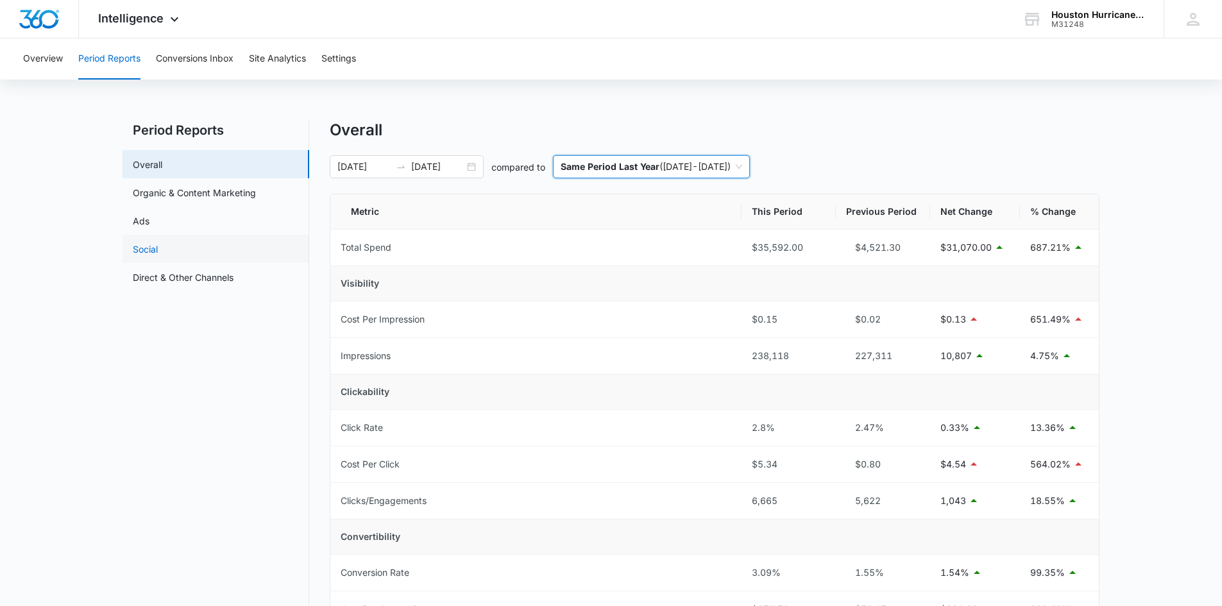
click at [158, 256] on link "Social" at bounding box center [145, 248] width 25 height 13
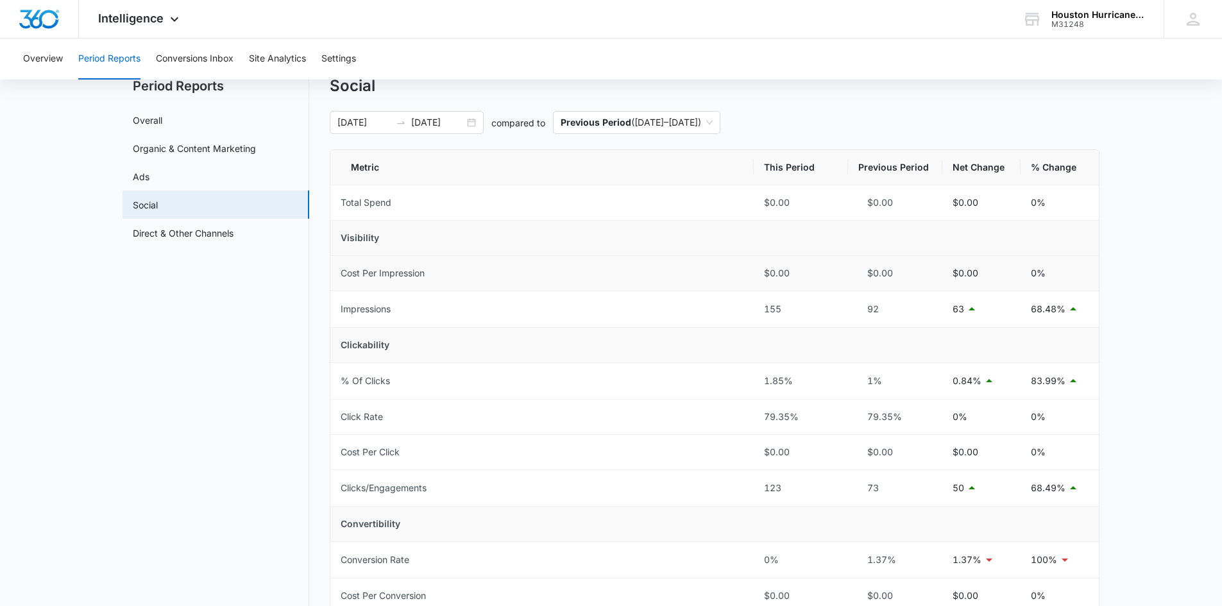
scroll to position [64, 0]
